Goal: Task Accomplishment & Management: Manage account settings

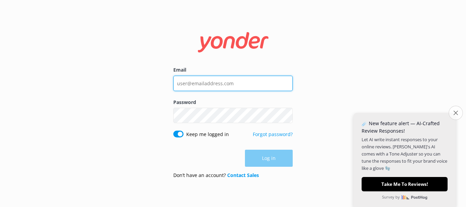
type input "[EMAIL_ADDRESS][DOMAIN_NAME]"
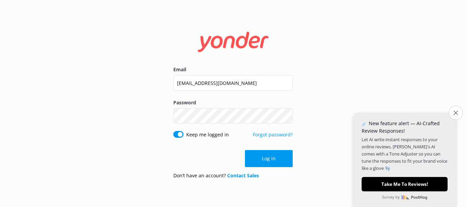
click at [449, 114] on button "Close survey" at bounding box center [455, 113] width 14 height 14
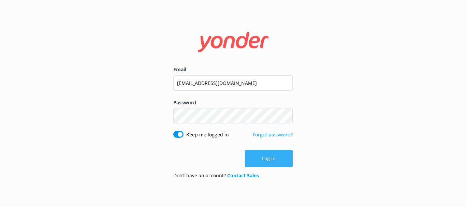
click at [260, 160] on button "Log in" at bounding box center [269, 158] width 48 height 17
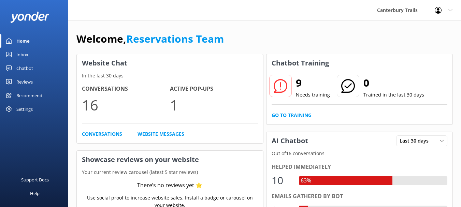
click at [36, 65] on link "Chatbot" at bounding box center [34, 68] width 68 height 14
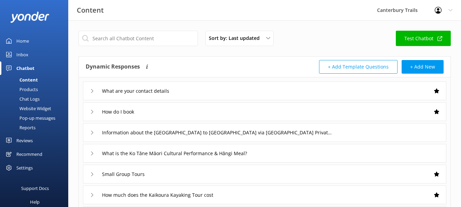
click at [34, 57] on link "Inbox" at bounding box center [34, 55] width 68 height 14
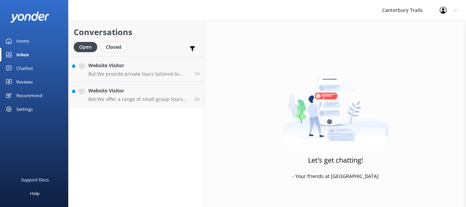
click at [114, 47] on div "Closed" at bounding box center [114, 47] width 26 height 10
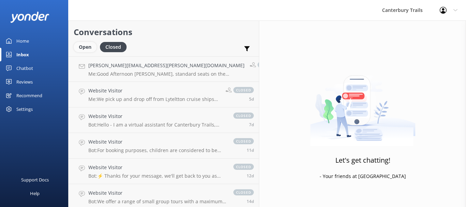
click at [90, 46] on div "Open" at bounding box center [85, 47] width 23 height 10
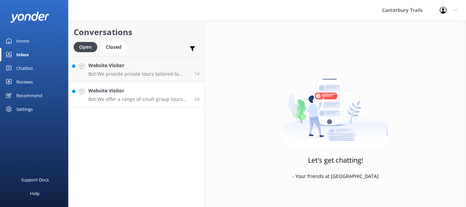
click at [107, 96] on div "Website Visitor Bot: We offer a range of small group tours with a maximum of 8 …" at bounding box center [138, 94] width 101 height 15
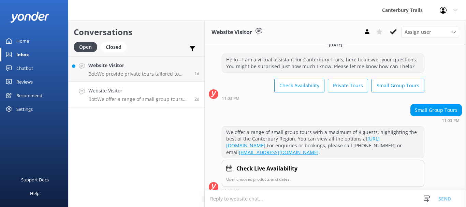
scroll to position [15, 0]
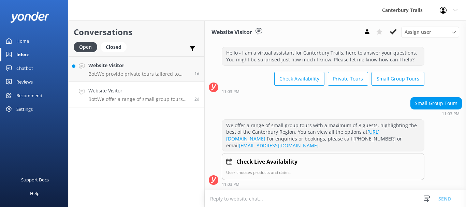
click at [109, 89] on h4 "Website Visitor" at bounding box center [138, 91] width 101 height 8
click at [115, 75] on p "Bot: We provide private tours tailored to your interests and schedule. Whether …" at bounding box center [138, 74] width 101 height 6
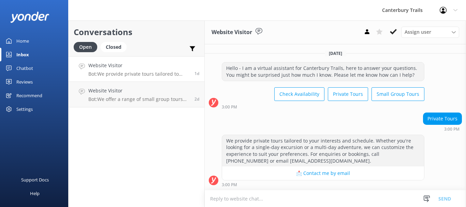
scroll to position [0, 0]
click at [135, 93] on h4 "Website Visitor" at bounding box center [138, 91] width 101 height 8
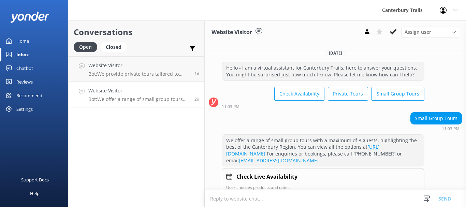
scroll to position [15, 0]
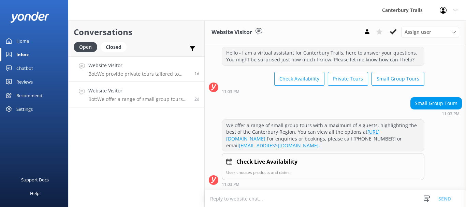
click at [136, 79] on link "Website Visitor Bot: We provide private tours tailored to your interests and sc…" at bounding box center [137, 69] width 136 height 26
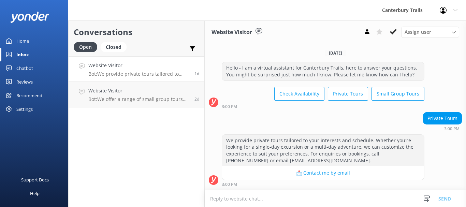
scroll to position [0, 0]
click at [138, 90] on h4 "Website Visitor" at bounding box center [138, 91] width 101 height 8
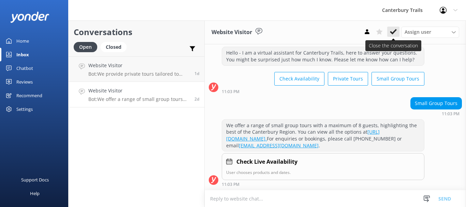
click at [394, 31] on use at bounding box center [393, 31] width 7 height 5
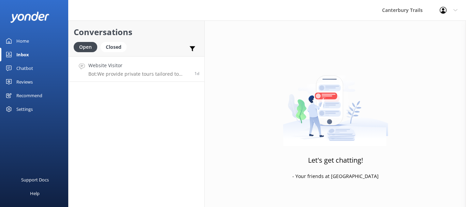
click at [132, 72] on p "Bot: We provide private tours tailored to your interests and schedule. Whether …" at bounding box center [138, 74] width 101 height 6
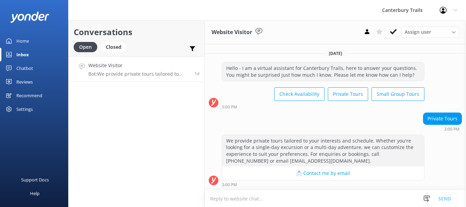
scroll to position [0, 0]
click at [390, 31] on use at bounding box center [393, 31] width 7 height 5
